Goal: Answer question/provide support

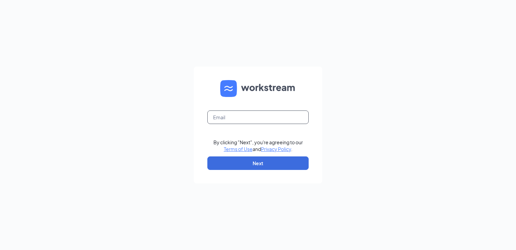
click at [227, 116] on input "text" at bounding box center [257, 116] width 101 height 13
type input "Q"
type input "[EMAIL_ADDRESS][DOMAIN_NAME]"
click at [266, 169] on button "Next" at bounding box center [257, 162] width 101 height 13
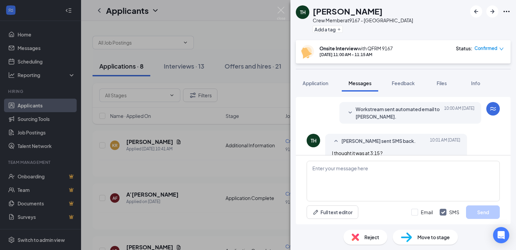
scroll to position [233, 0]
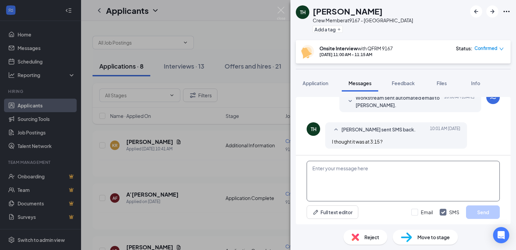
click at [313, 166] on textarea at bounding box center [402, 181] width 193 height 40
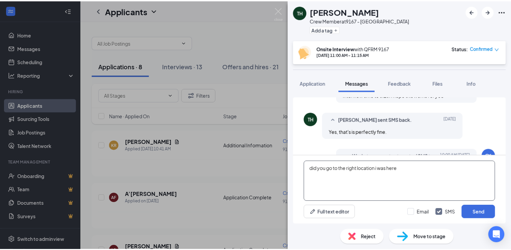
scroll to position [132, 0]
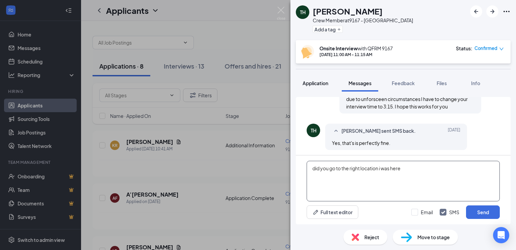
type textarea "did you go to the right location i was here"
click at [313, 83] on span "Application" at bounding box center [315, 83] width 26 height 6
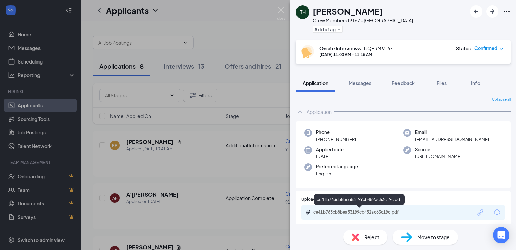
click at [362, 211] on div "ce41b763cb8bea53199cb452ac63c19c.pdf" at bounding box center [360, 211] width 94 height 5
click at [372, 212] on div "ce41b763cb8bea53199cb452ac63c19c.pdf" at bounding box center [360, 211] width 94 height 5
click at [278, 11] on img at bounding box center [281, 13] width 8 height 13
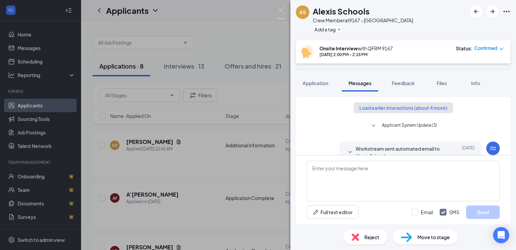
click at [388, 109] on button "Load earlier interactions (about 4 more)" at bounding box center [403, 107] width 100 height 11
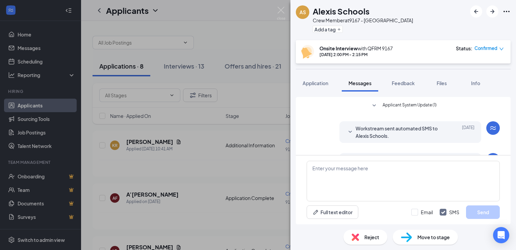
scroll to position [135, 0]
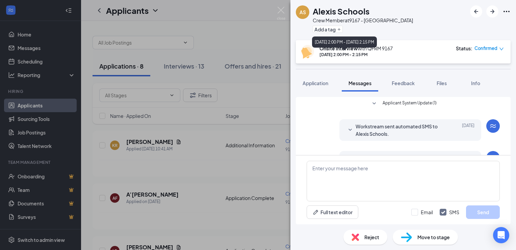
click at [345, 47] on div "Aug 30, 2025 2:00 PM - Aug 30, 2025 2:15 PM" at bounding box center [344, 41] width 65 height 11
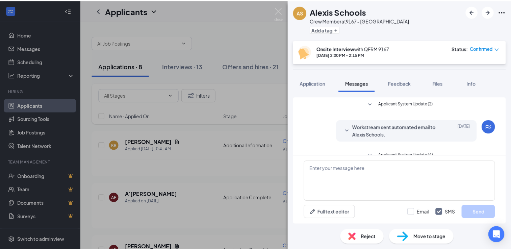
scroll to position [0, 0]
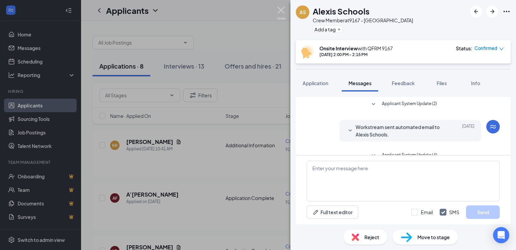
click at [279, 9] on img at bounding box center [281, 13] width 8 height 13
